Goal: Information Seeking & Learning: Learn about a topic

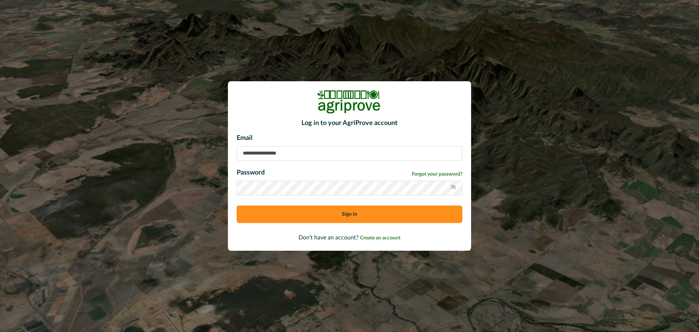
click at [365, 158] on input at bounding box center [350, 153] width 226 height 15
type input "**********"
click at [206, 189] on div "**********" at bounding box center [349, 166] width 699 height 332
click at [305, 216] on button "Sign in" at bounding box center [350, 213] width 226 height 17
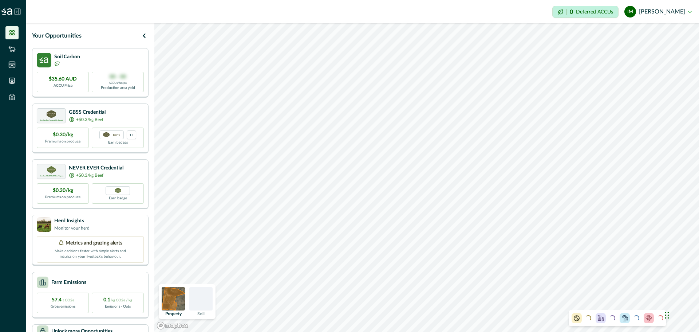
click at [112, 252] on p "Make decisions faster with simple alerts and metrics on your livestock’s behavi…" at bounding box center [90, 253] width 73 height 12
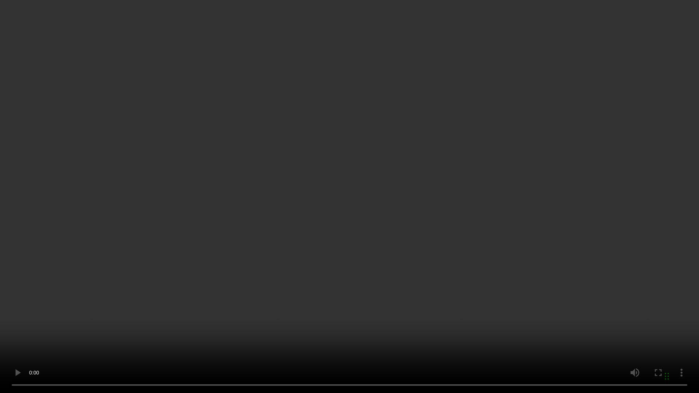
click at [429, 194] on video at bounding box center [349, 196] width 699 height 393
click at [351, 232] on video at bounding box center [349, 196] width 699 height 393
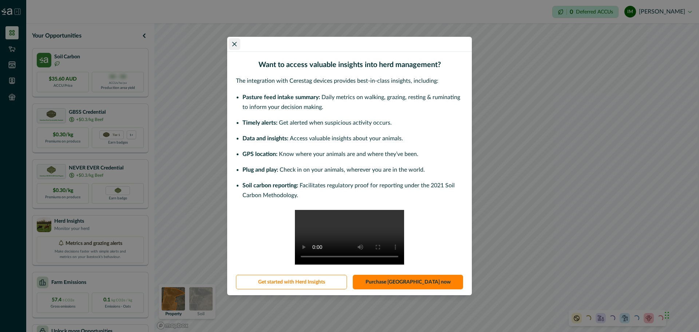
click at [233, 42] on icon "Close" at bounding box center [234, 44] width 4 height 4
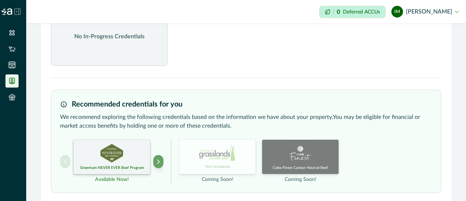
scroll to position [177, 0]
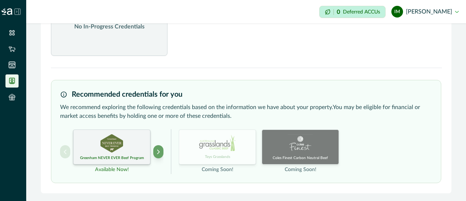
click at [117, 155] on p "Greenham NEVER EVER Beef Program" at bounding box center [112, 157] width 64 height 5
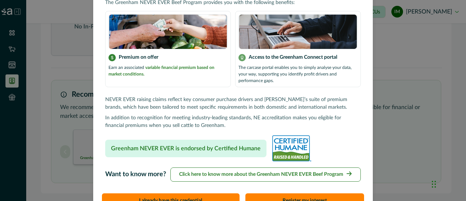
scroll to position [108, 0]
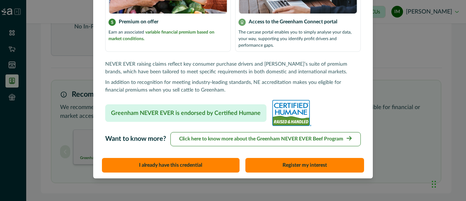
click at [218, 140] on p "Click here to know more about the Greenham NEVER EVER Beef Program" at bounding box center [261, 139] width 164 height 8
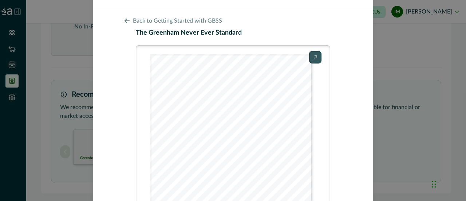
scroll to position [36, 0]
click at [309, 54] on button "Open in new tab" at bounding box center [298, 57] width 48 height 13
click at [409, 100] on div "Getting started with NEVER EVER Back to Getting Started with GBSS The Greenham …" at bounding box center [233, 100] width 466 height 201
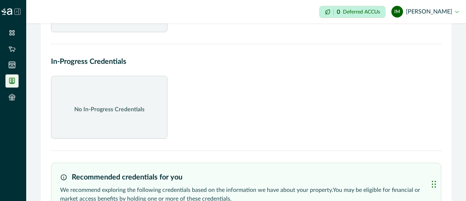
scroll to position [32, 0]
